Goal: Information Seeking & Learning: Learn about a topic

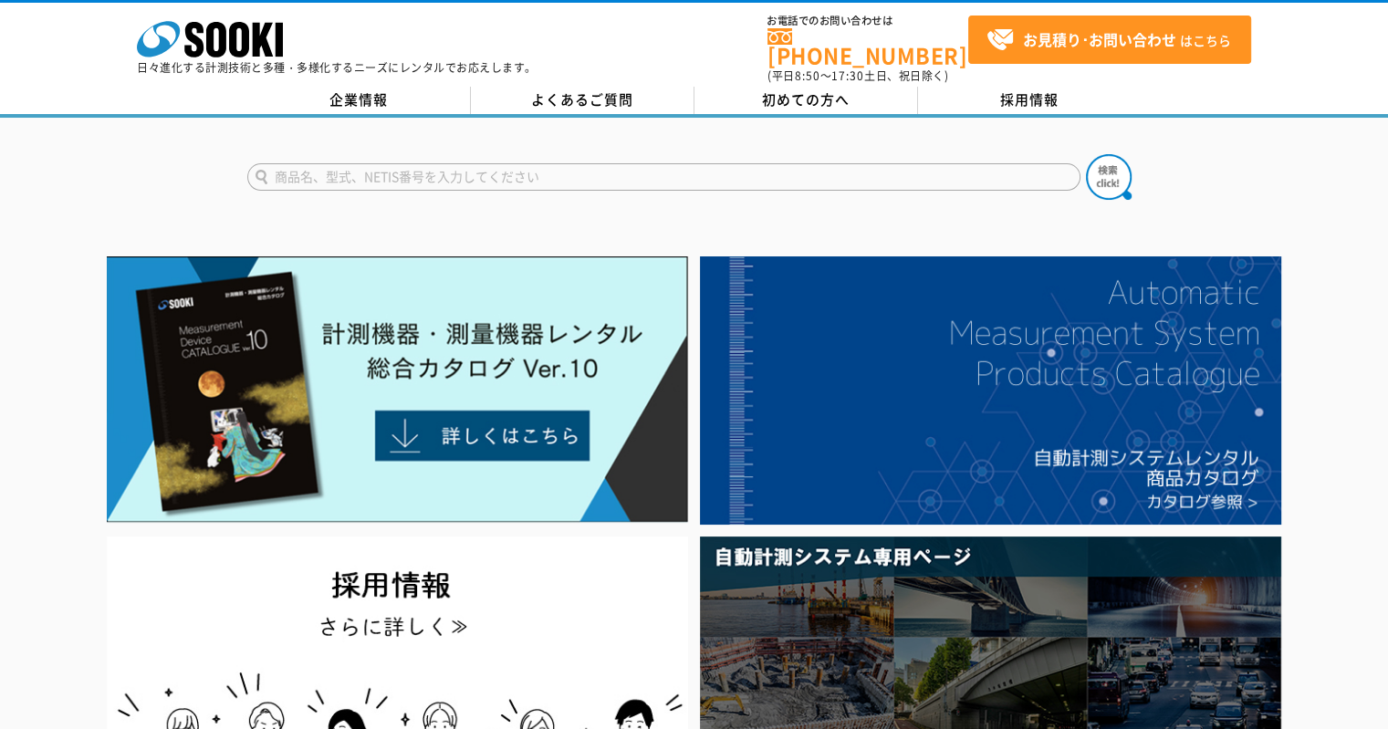
click at [336, 173] on input "text" at bounding box center [663, 176] width 833 height 27
type input "ピンホール"
click at [1086, 154] on button at bounding box center [1109, 177] width 46 height 46
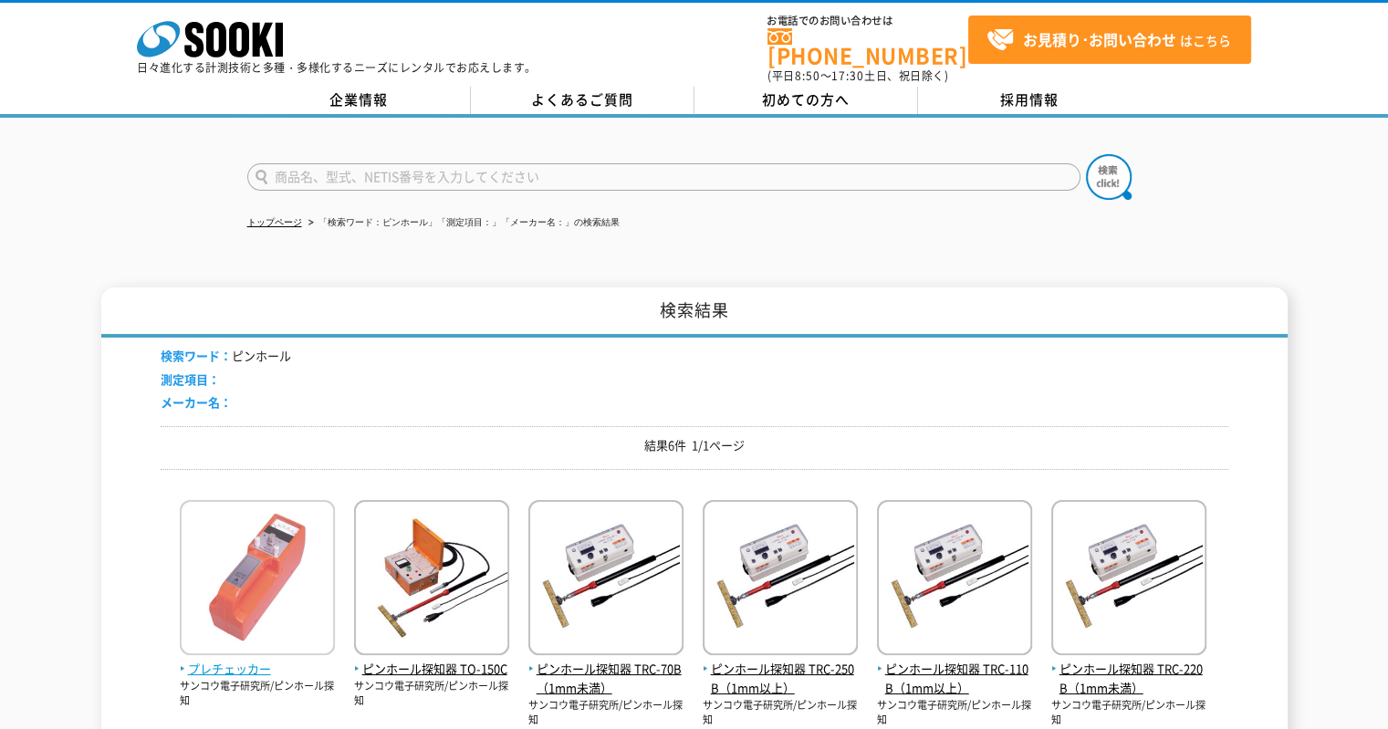
scroll to position [183, 0]
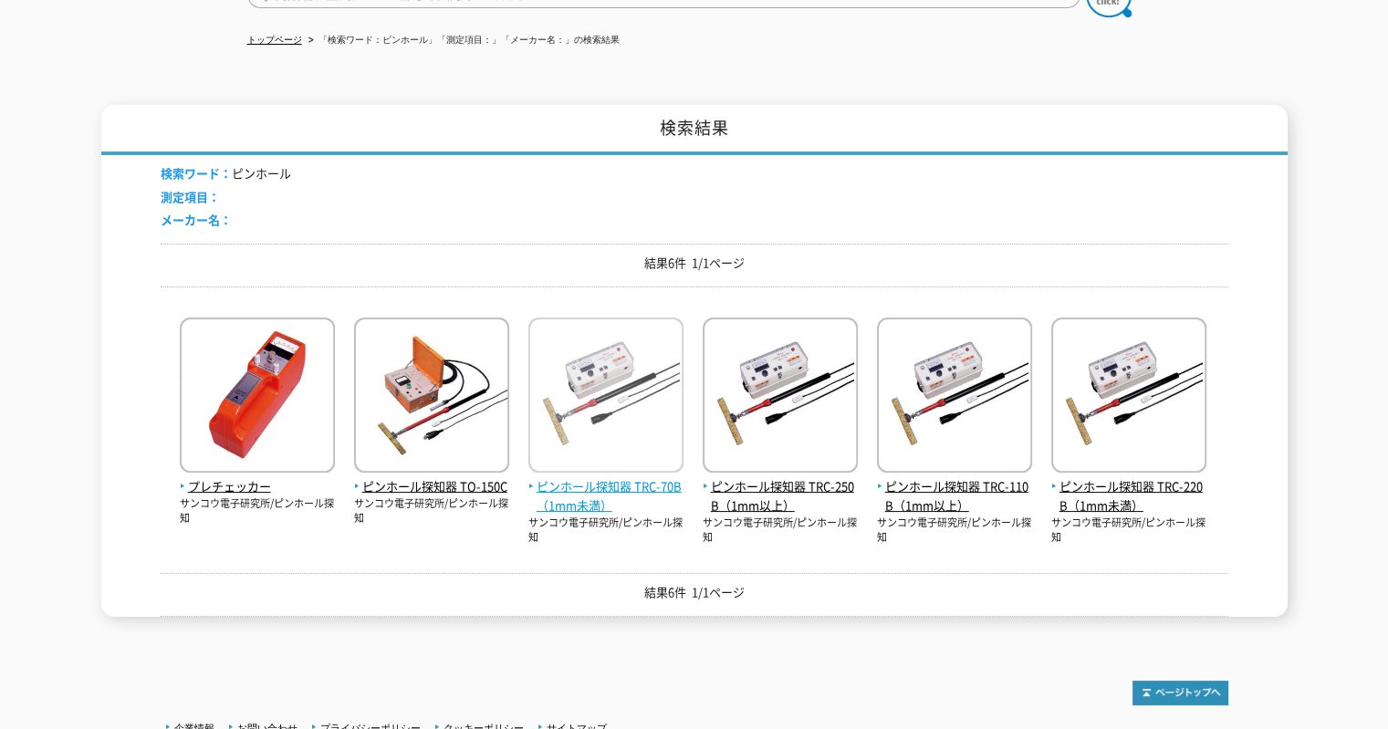
click at [633, 477] on span "ピンホール探知器 TRC-70B（1mm未満）" at bounding box center [606, 496] width 155 height 38
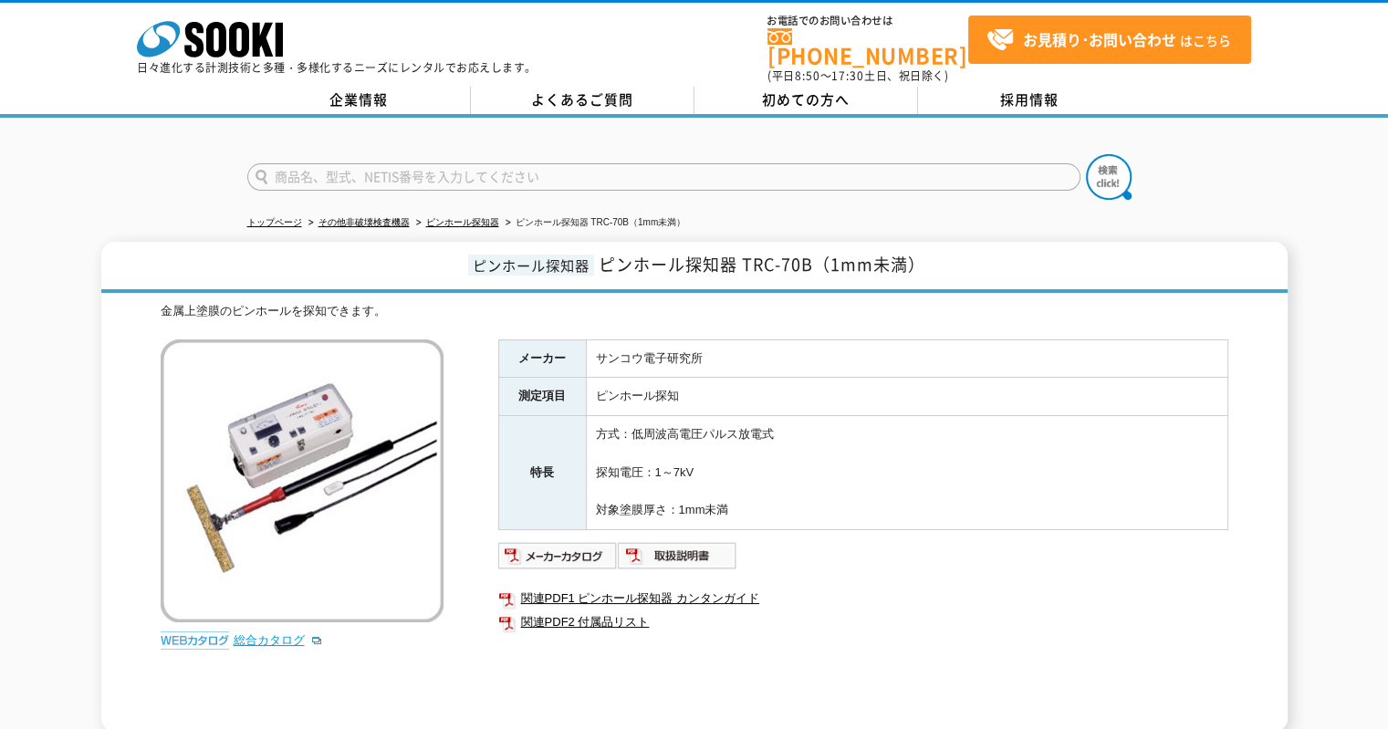
click at [280, 633] on link "総合カタログ" at bounding box center [278, 640] width 89 height 14
